Goal: Check status

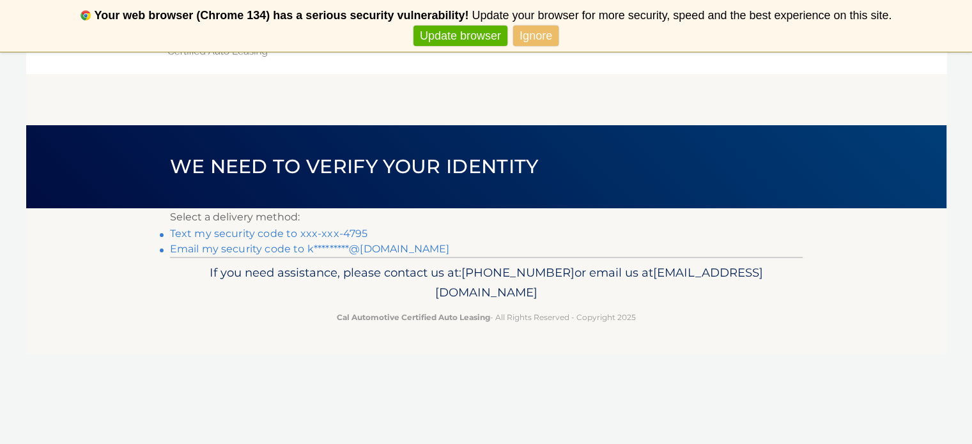
click at [300, 237] on link "Text my security code to xxx-xxx-4795" at bounding box center [269, 234] width 198 height 12
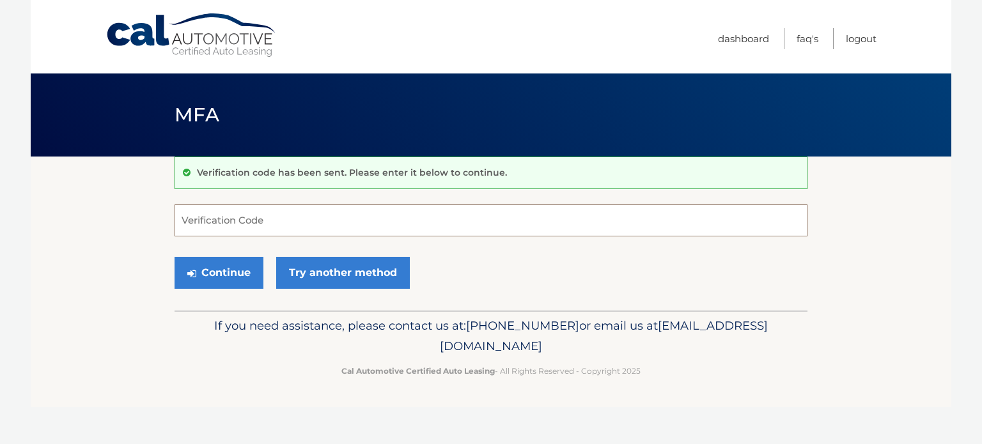
click at [282, 221] on input "Verification Code" at bounding box center [491, 221] width 633 height 32
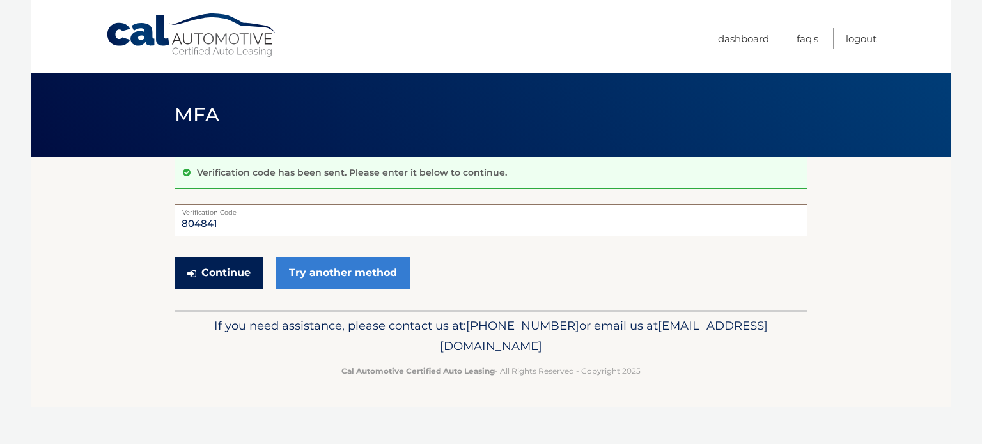
type input "804841"
click at [210, 276] on button "Continue" at bounding box center [219, 273] width 89 height 32
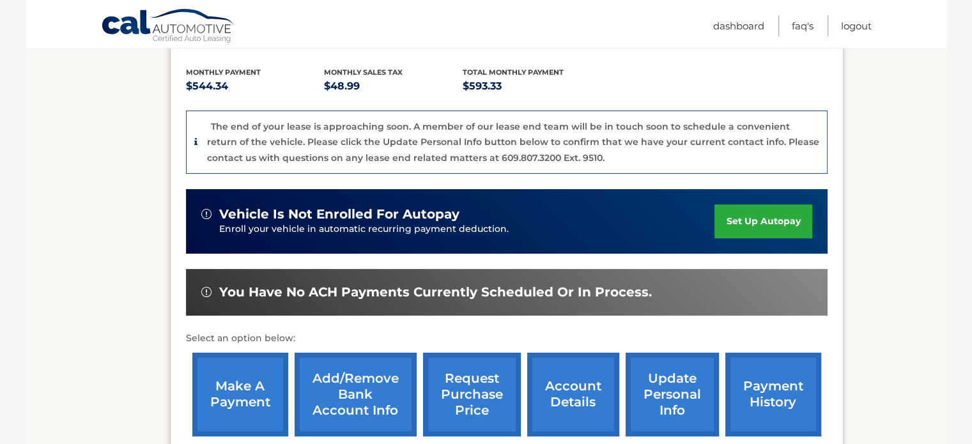
scroll to position [278, 0]
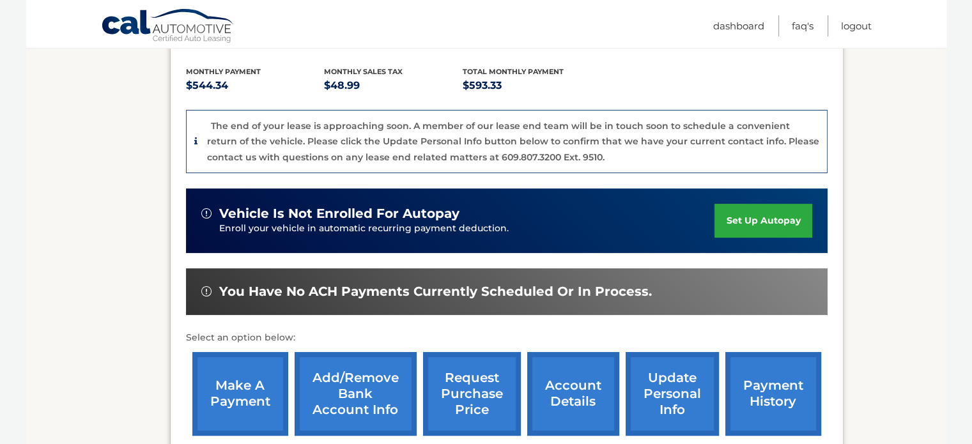
click at [568, 391] on link "account details" at bounding box center [573, 394] width 92 height 84
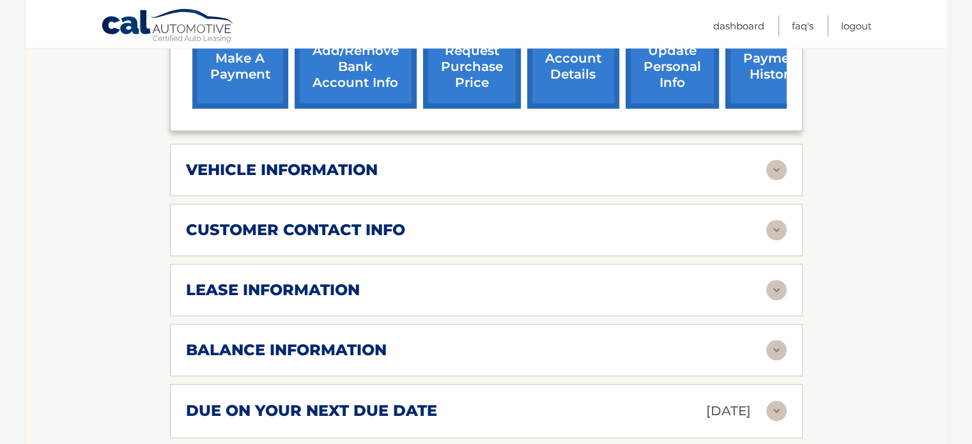
scroll to position [544, 0]
click at [432, 286] on div "lease information" at bounding box center [476, 289] width 581 height 19
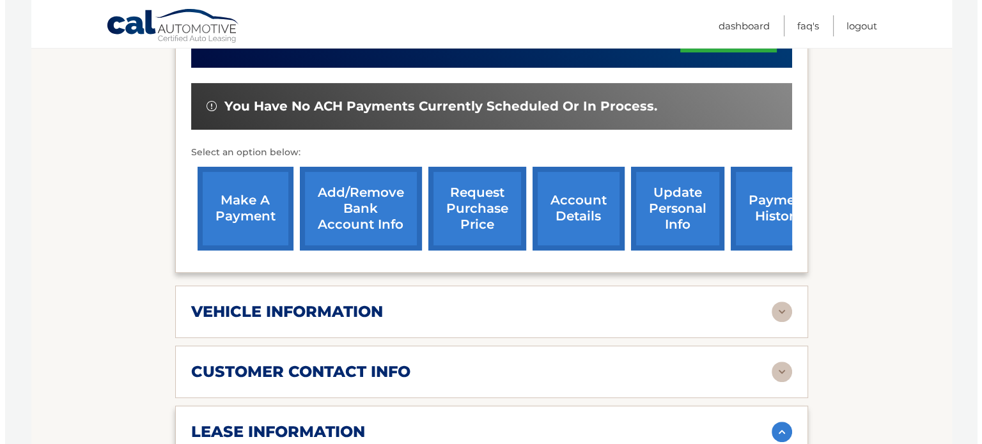
scroll to position [399, 0]
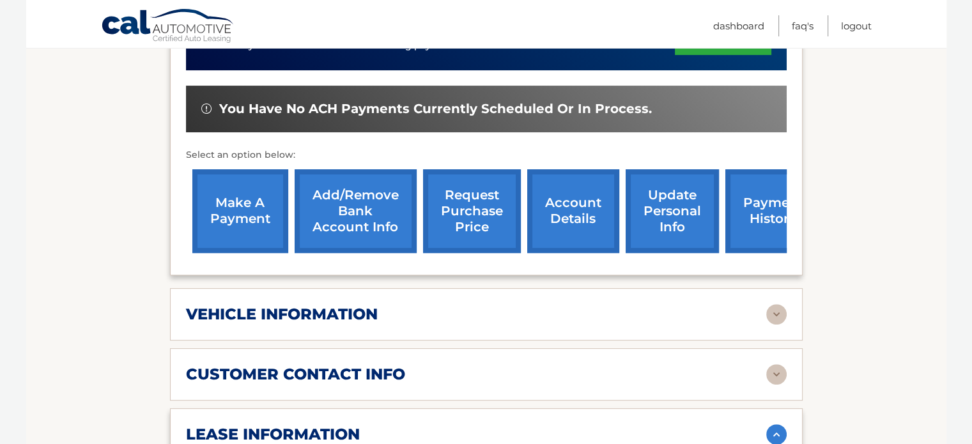
click at [453, 221] on link "request purchase price" at bounding box center [472, 211] width 98 height 84
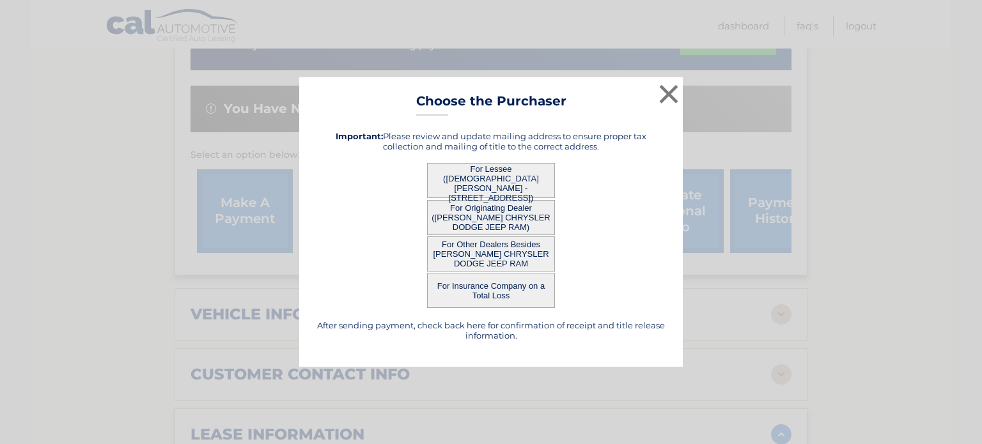
click at [478, 247] on button "For Other Dealers Besides [PERSON_NAME] CHRYSLER DODGE JEEP RAM" at bounding box center [491, 254] width 128 height 35
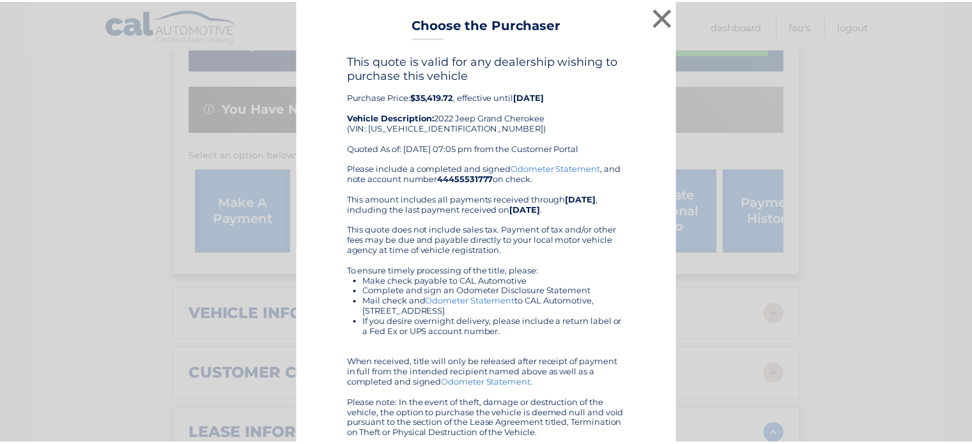
scroll to position [0, 0]
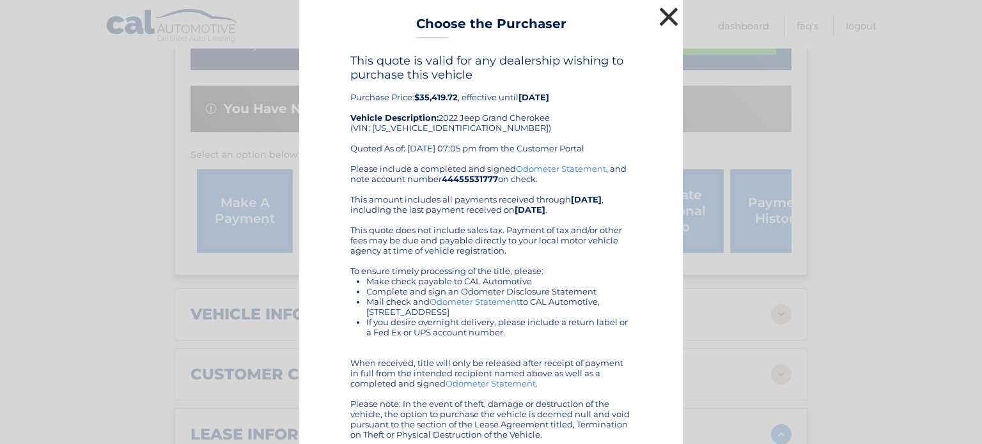
click at [660, 19] on button "×" at bounding box center [669, 17] width 26 height 26
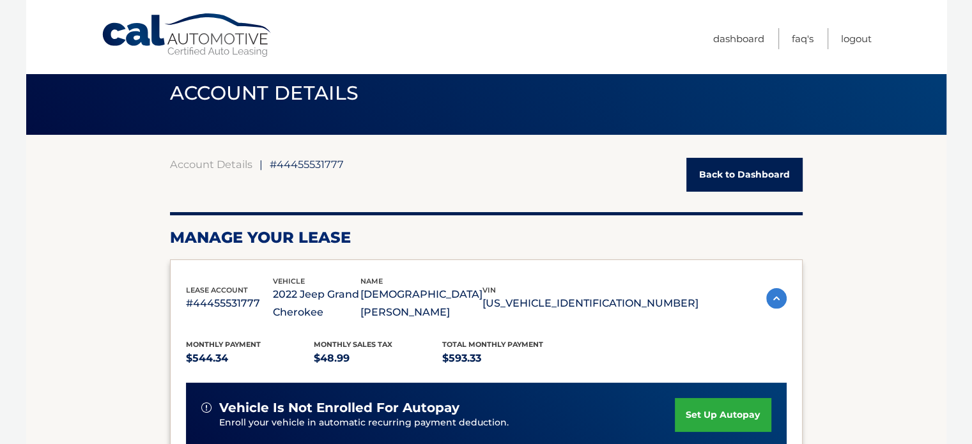
scroll to position [20, 0]
